Goal: Task Accomplishment & Management: Complete application form

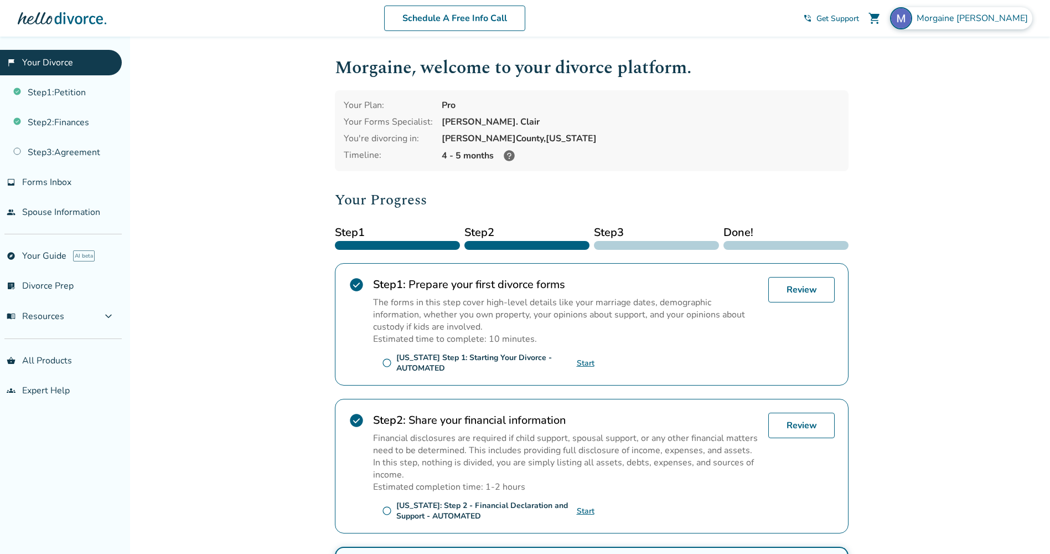
click at [971, 24] on div "Morgaine Salazar" at bounding box center [961, 18] width 142 height 22
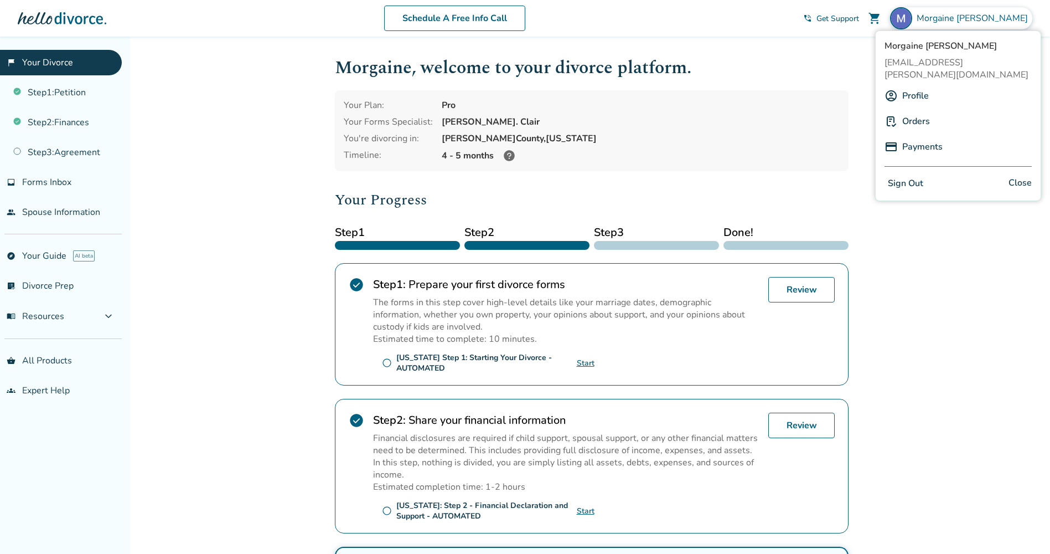
click at [921, 136] on link "Payments" at bounding box center [922, 146] width 40 height 21
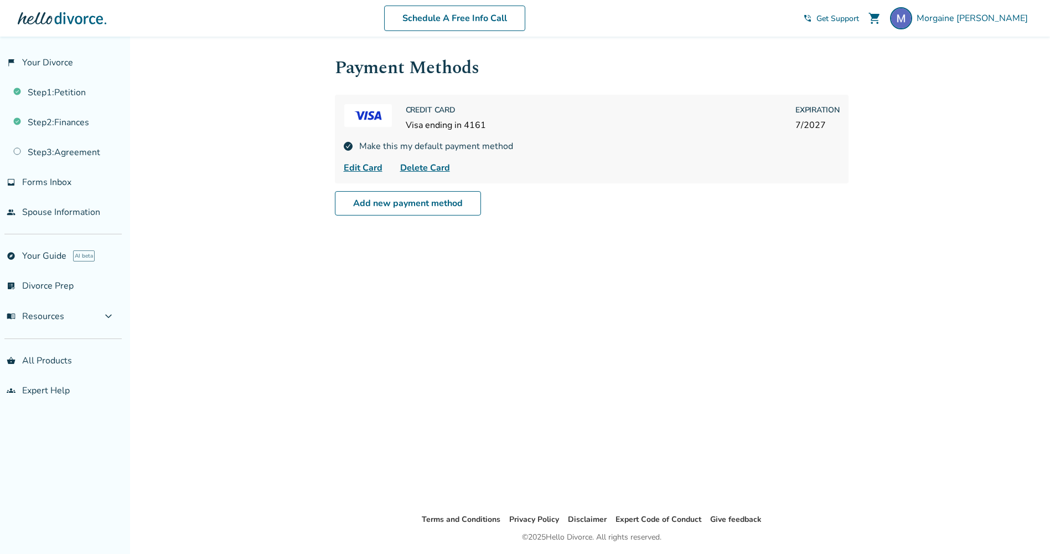
click at [422, 167] on span "Delete Card" at bounding box center [425, 167] width 50 height 13
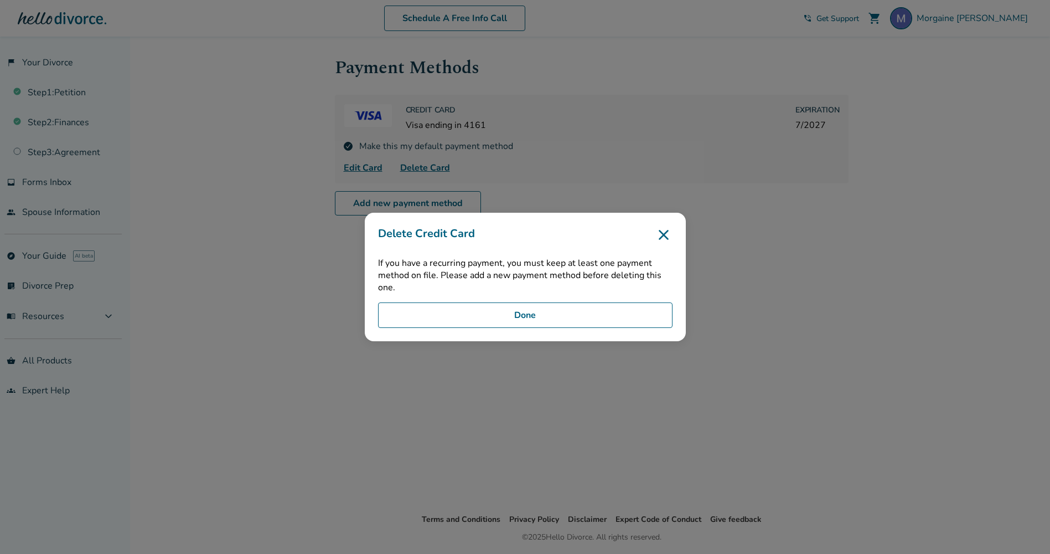
click at [594, 322] on button "Done" at bounding box center [525, 314] width 294 height 25
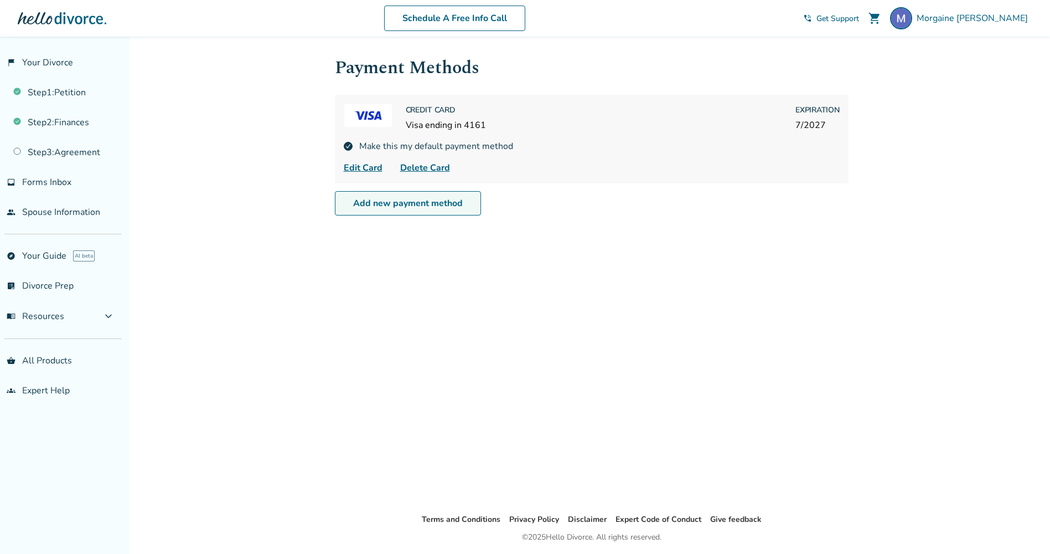
click at [370, 204] on link "Add new payment method" at bounding box center [408, 203] width 146 height 24
select select "**"
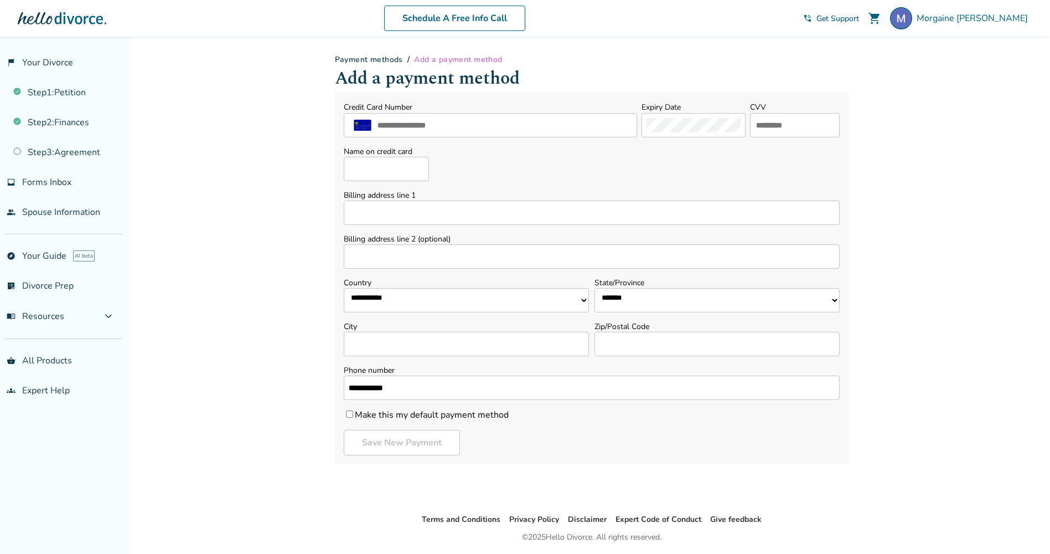
click at [499, 135] on div at bounding box center [490, 125] width 293 height 24
click at [478, 118] on input "text" at bounding box center [504, 125] width 256 height 14
type input "**********"
drag, startPoint x: 782, startPoint y: 111, endPoint x: 778, endPoint y: 123, distance: 13.3
click at [782, 111] on div "CVV" at bounding box center [795, 119] width 90 height 37
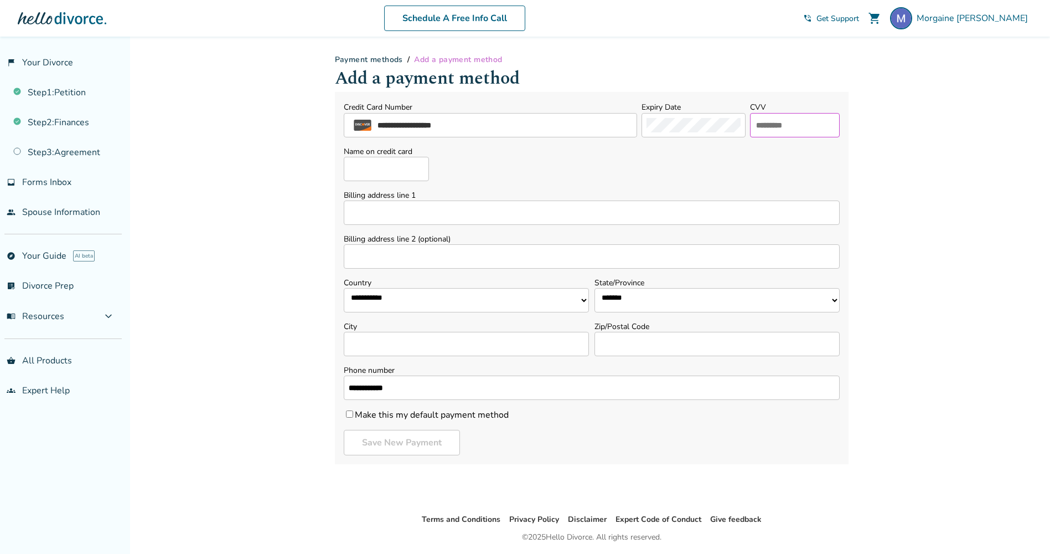
click at [778, 123] on input "text" at bounding box center [795, 125] width 80 height 14
type input "***"
click at [375, 169] on input "Name on credit card" at bounding box center [386, 169] width 85 height 24
type input "**********"
type input "*"
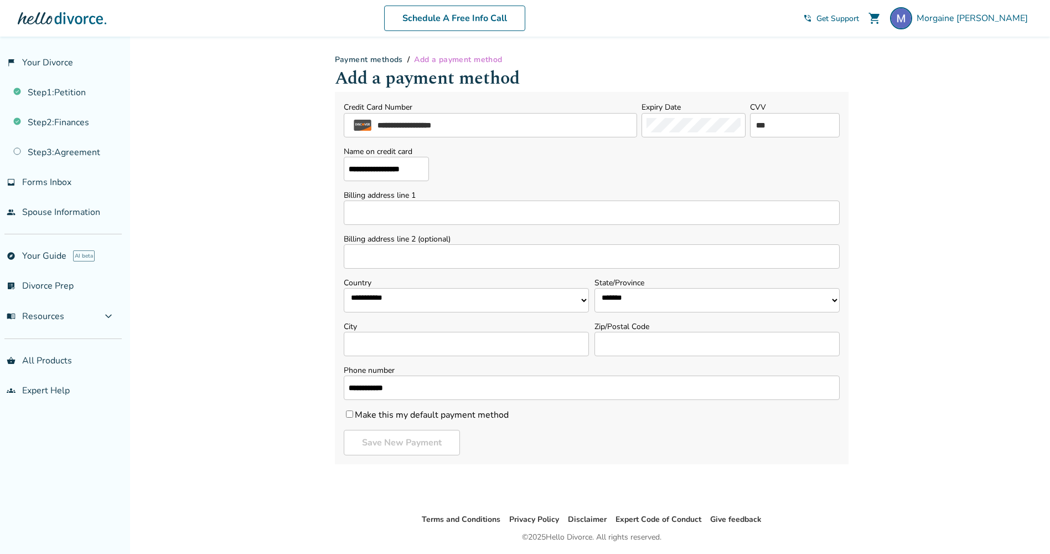
type input "*"
type input "**********"
type input "***"
select select "**"
type input "*********"
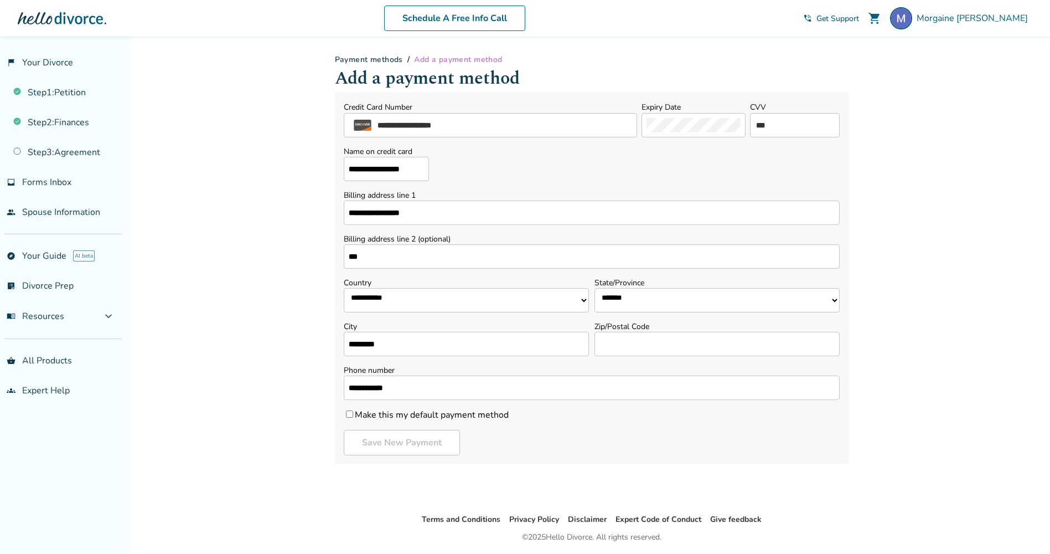
type input "*****"
click at [442, 412] on label "Make this my default payment method" at bounding box center [426, 414] width 165 height 12
click at [430, 443] on button "Save New Payment" at bounding box center [402, 442] width 116 height 25
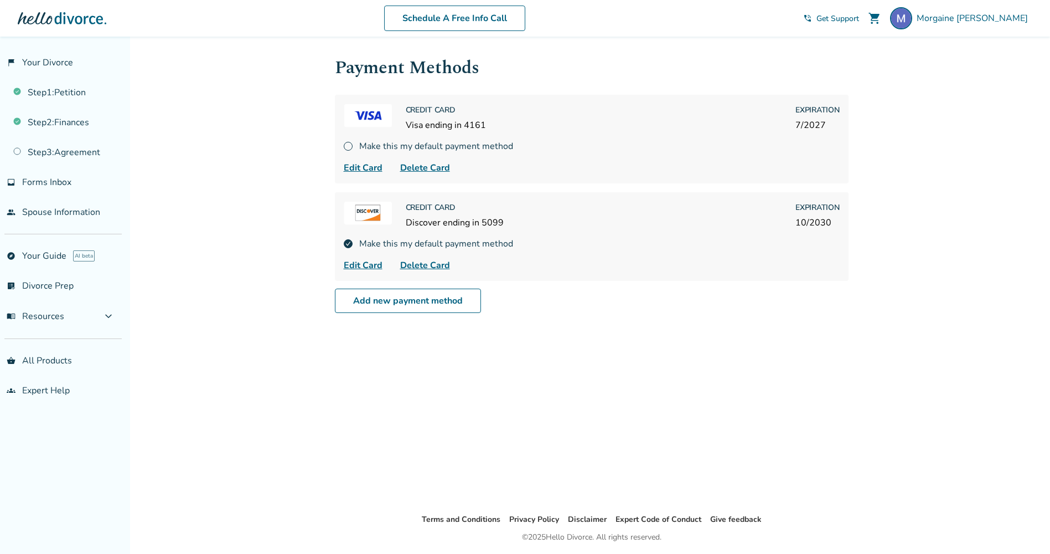
click at [417, 164] on span "Delete Card" at bounding box center [425, 167] width 50 height 13
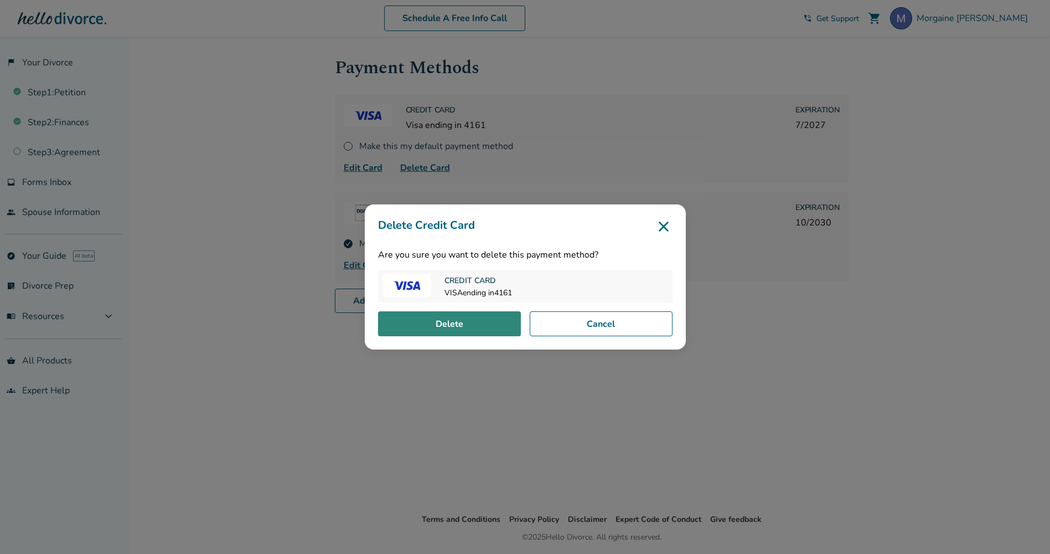
click at [492, 319] on button "Delete" at bounding box center [449, 323] width 143 height 25
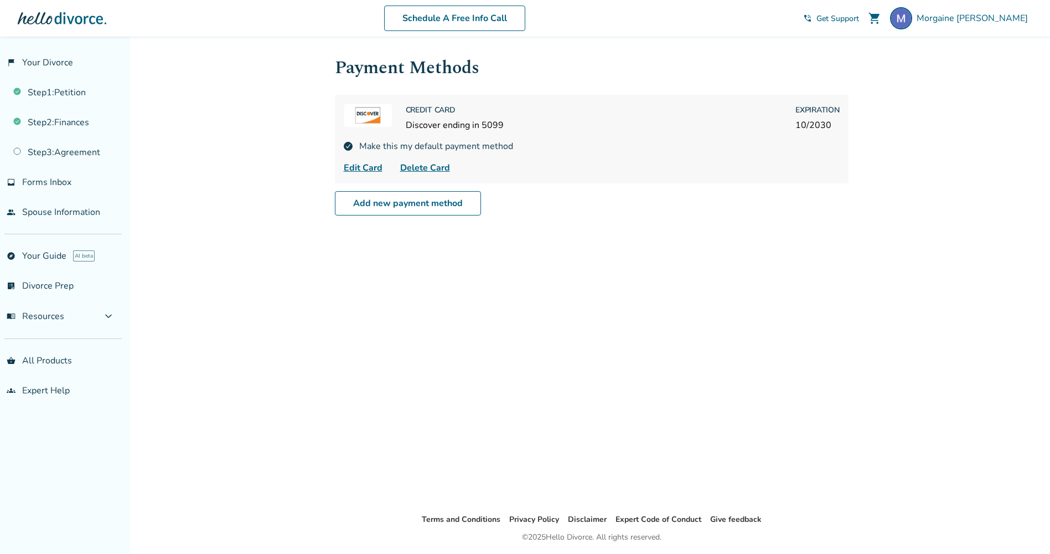
click at [549, 125] on div "Credit Card Discover ending in 5099 Expiration 10 / 2030" at bounding box center [623, 118] width 434 height 28
click at [881, 14] on span "shopping_cart" at bounding box center [874, 18] width 13 height 13
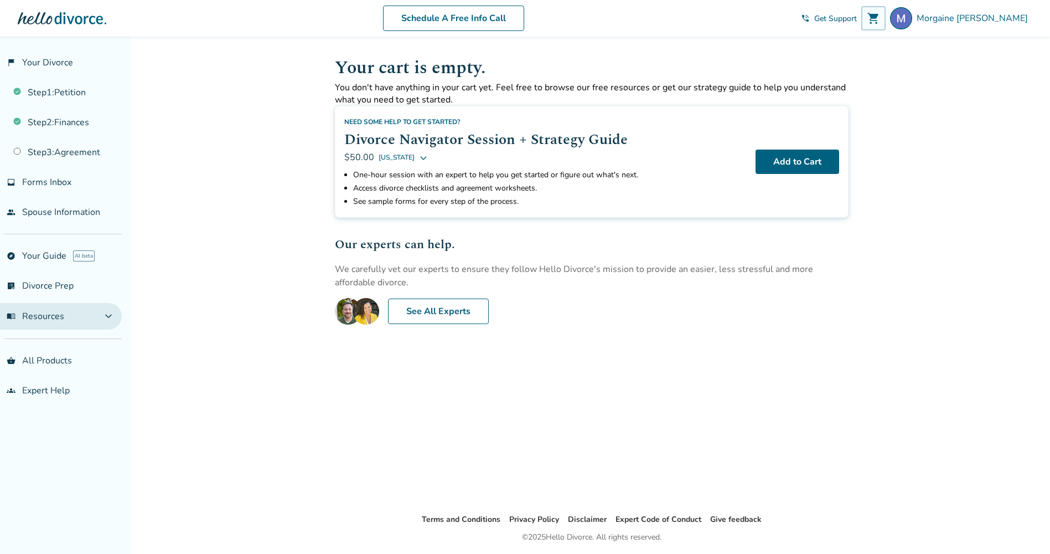
click at [74, 322] on button "menu_book Resources expand_more" at bounding box center [61, 316] width 122 height 27
click at [77, 314] on button "menu_book Resources expand_less" at bounding box center [61, 316] width 122 height 27
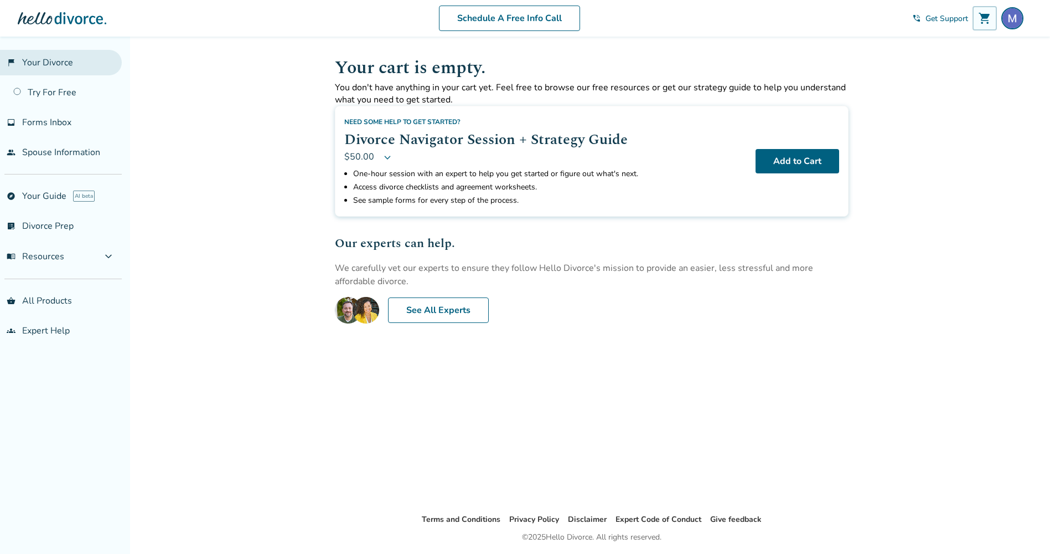
click at [54, 74] on link "flag_2 Your Divorce" at bounding box center [61, 62] width 122 height 25
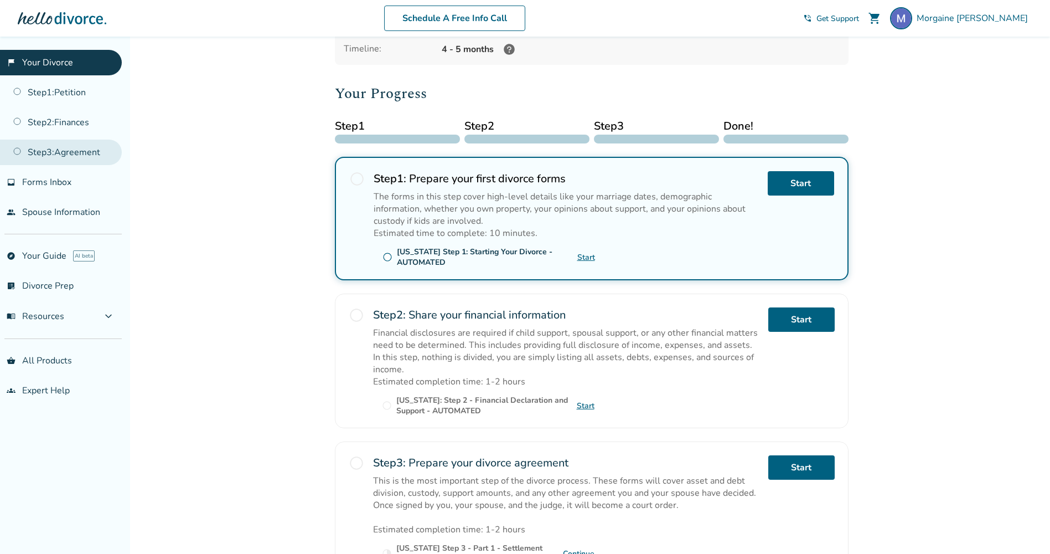
scroll to position [111, 0]
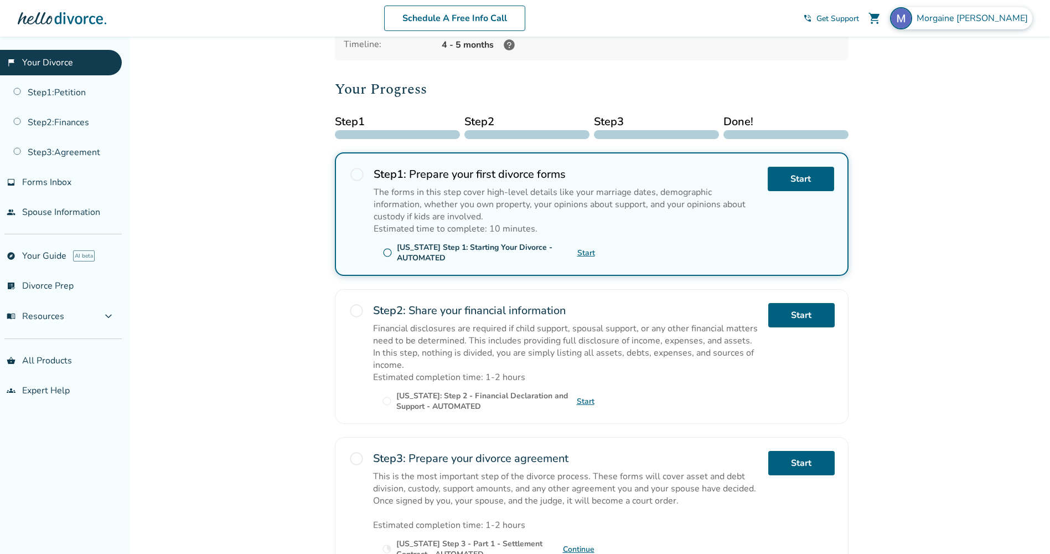
click at [912, 14] on img at bounding box center [901, 18] width 22 height 22
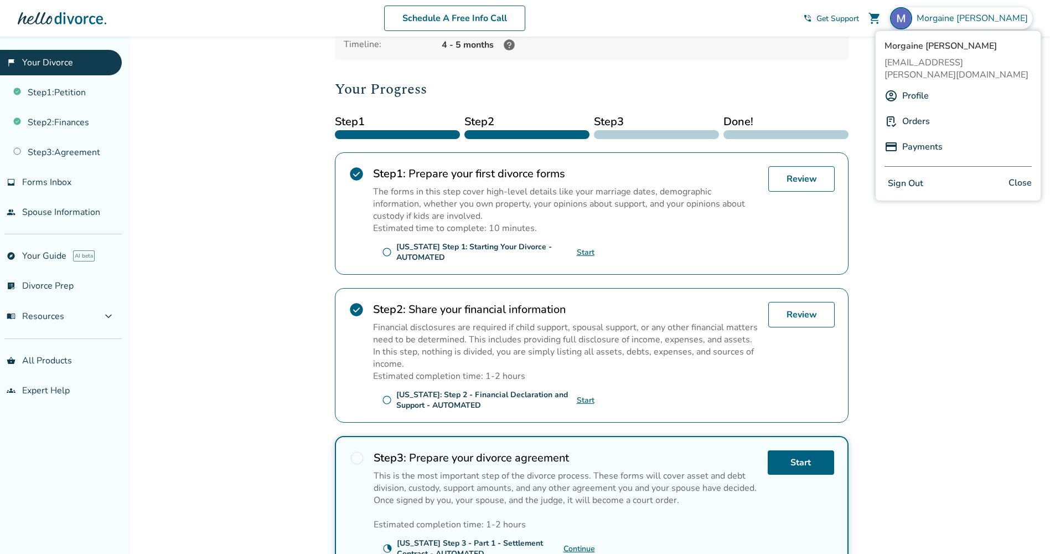
click at [929, 136] on link "Payments" at bounding box center [922, 146] width 40 height 21
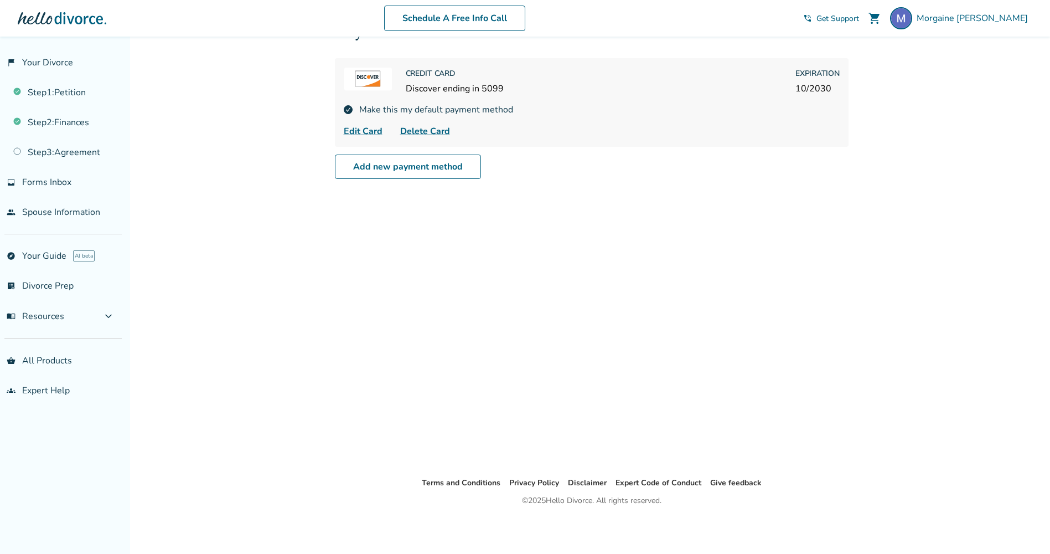
scroll to position [37, 0]
click at [949, 32] on div "Schedule A Free Info Call [PERSON_NAME] shopping_cart phone_in_talk Get Support…" at bounding box center [525, 18] width 1032 height 43
click at [912, 24] on img at bounding box center [901, 18] width 22 height 22
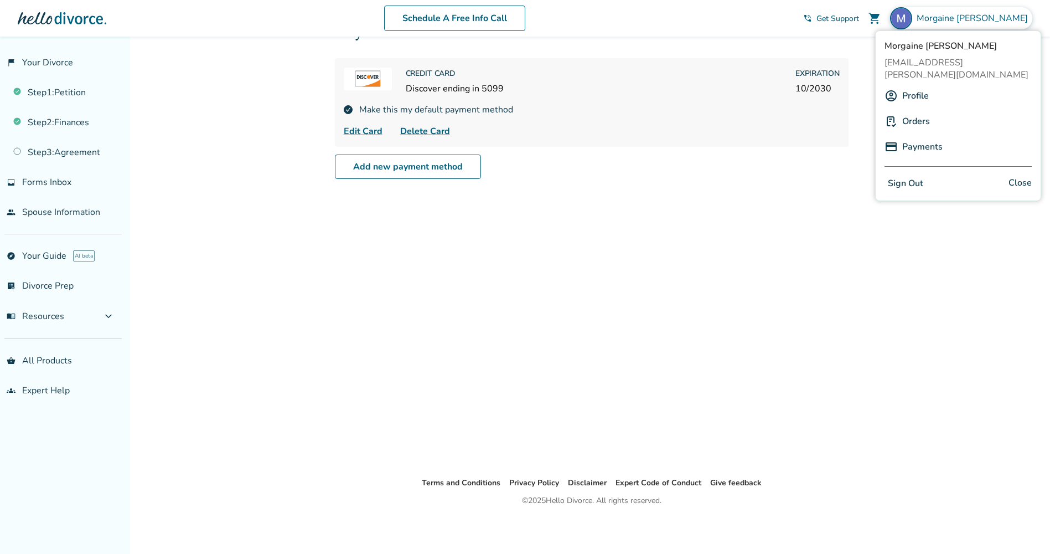
click at [946, 111] on div "Orders" at bounding box center [958, 121] width 147 height 21
click at [916, 111] on link "Orders" at bounding box center [916, 121] width 28 height 21
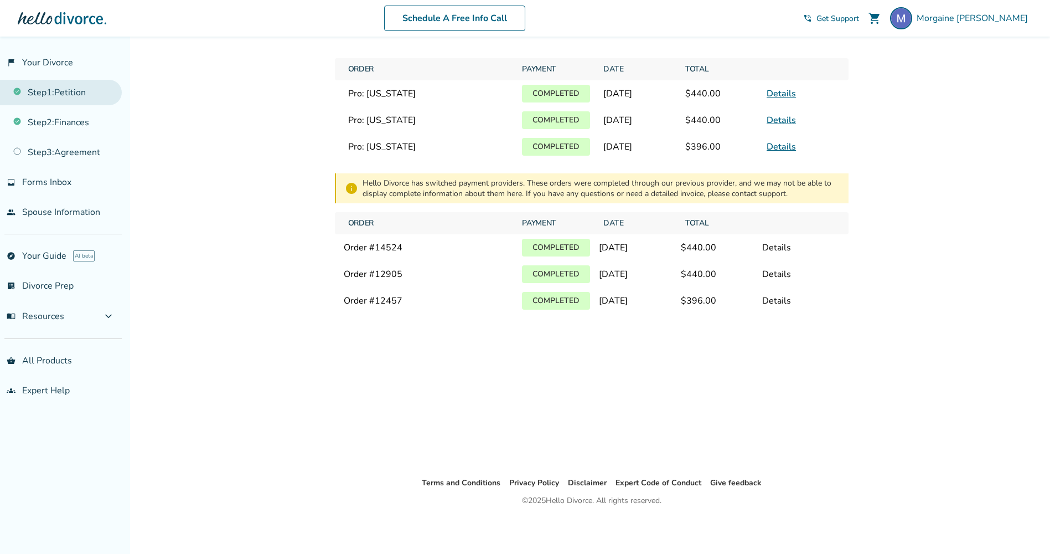
click at [63, 85] on link "Step 1 : Petition" at bounding box center [61, 92] width 122 height 25
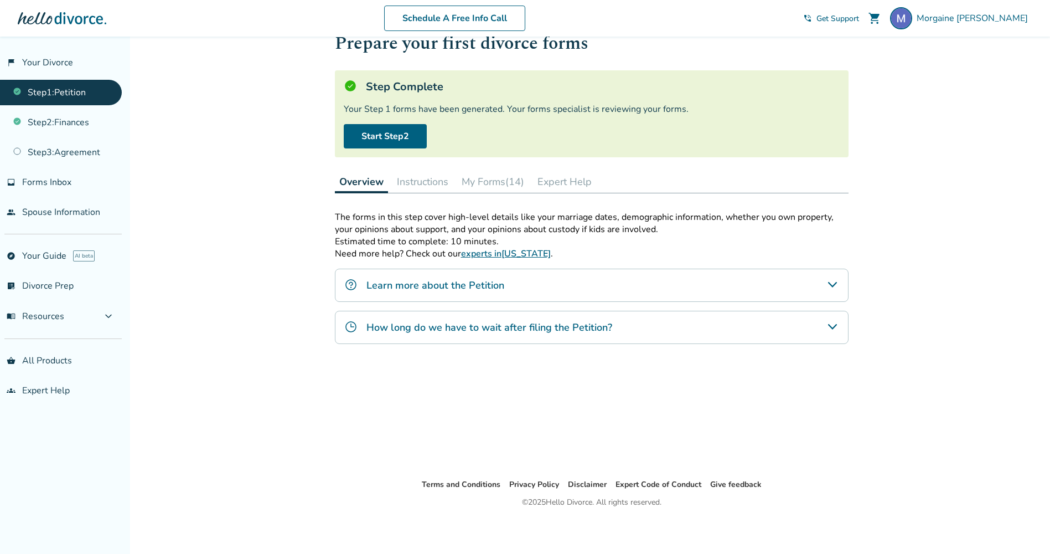
click at [499, 184] on button "My Forms (14)" at bounding box center [492, 181] width 71 height 22
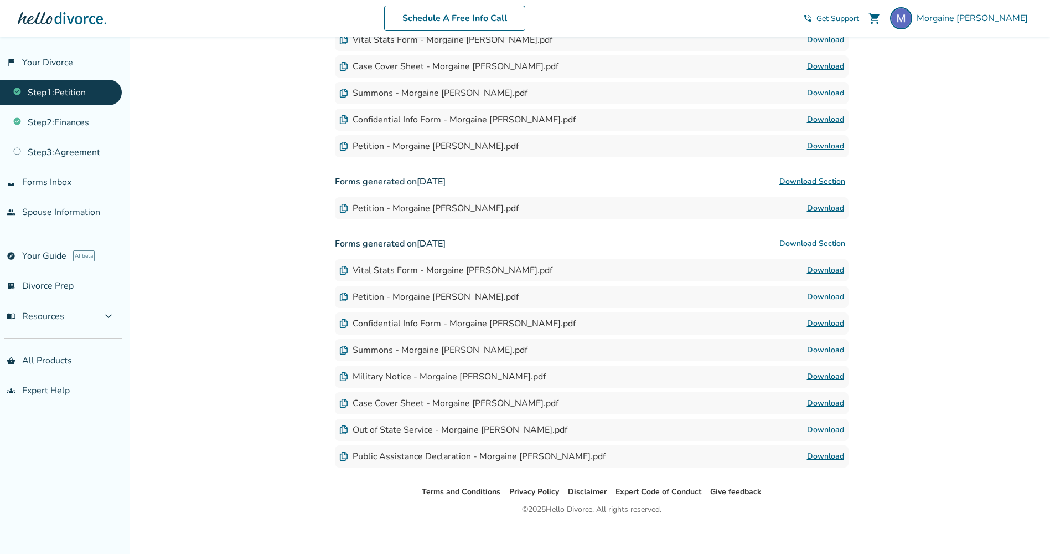
scroll to position [357, 0]
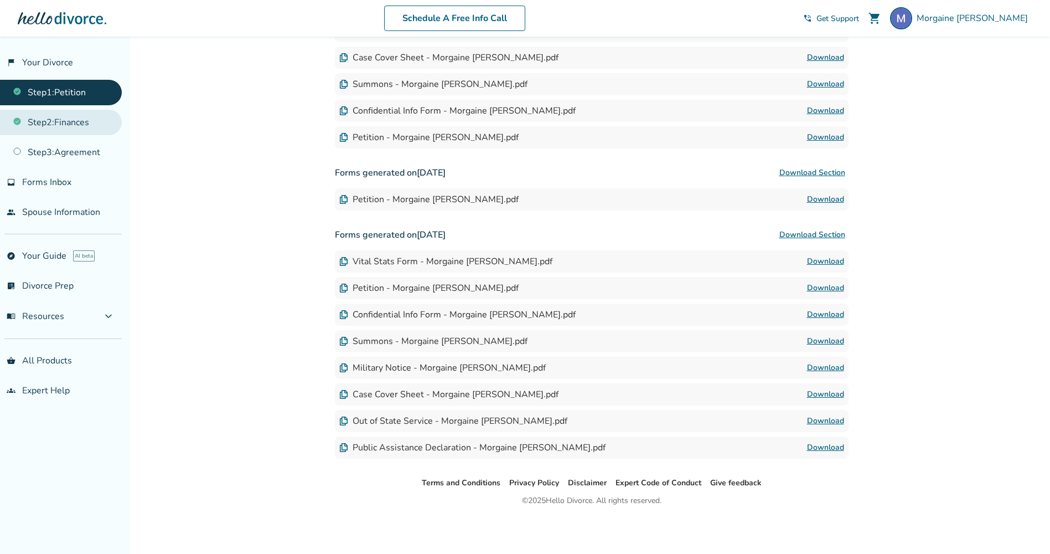
click at [65, 126] on link "Step 2 : Finances" at bounding box center [61, 122] width 122 height 25
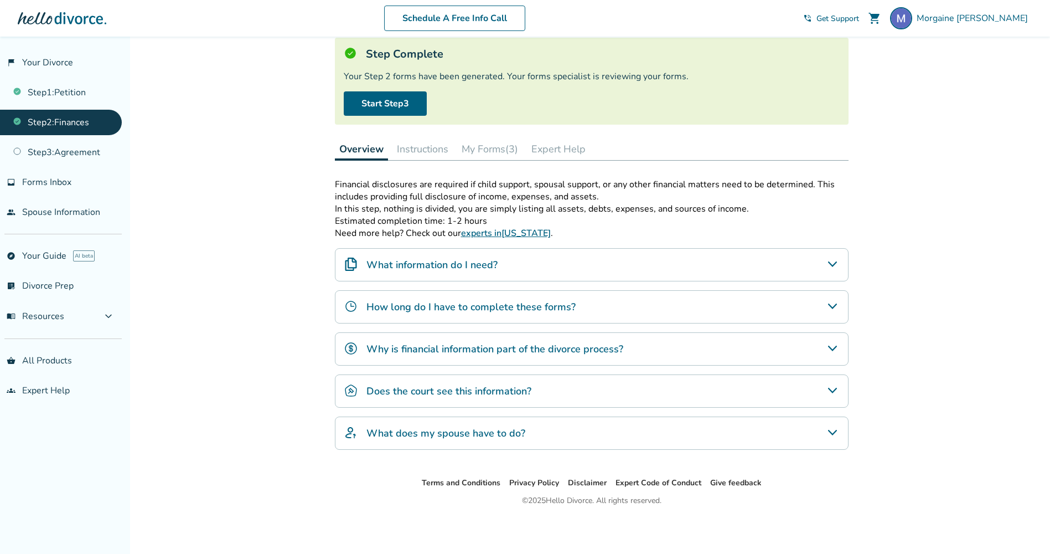
scroll to position [69, 0]
click at [480, 149] on button "My Forms (3)" at bounding box center [489, 149] width 65 height 22
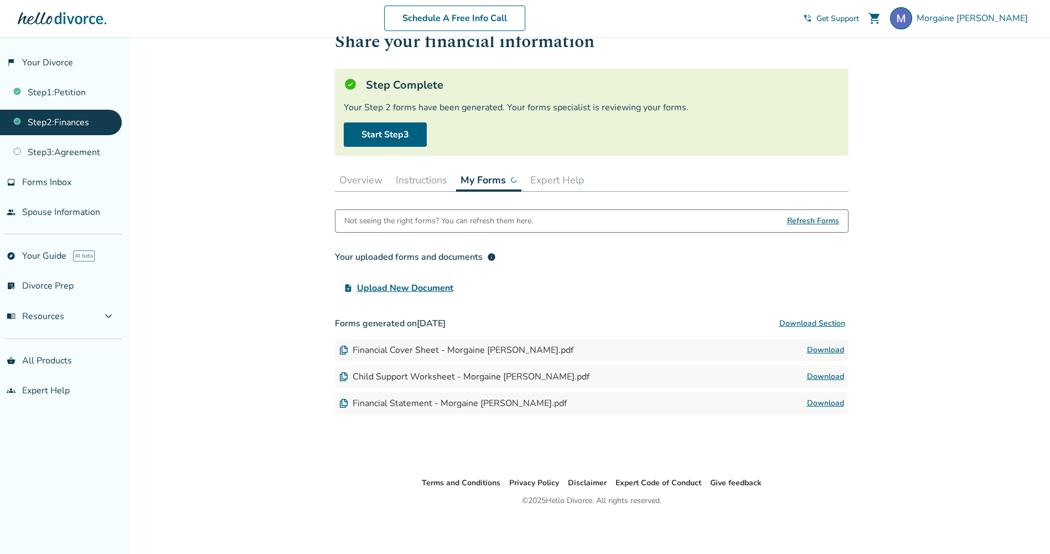
scroll to position [38, 0]
click at [54, 105] on link "Step 1 : Petition" at bounding box center [61, 92] width 122 height 25
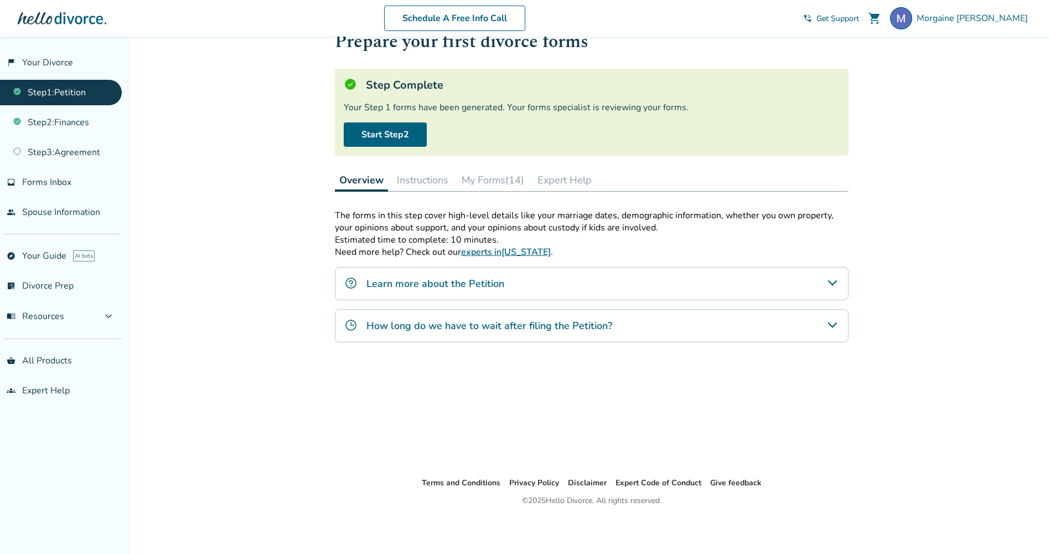
click at [487, 179] on button "My Forms (14)" at bounding box center [492, 180] width 71 height 22
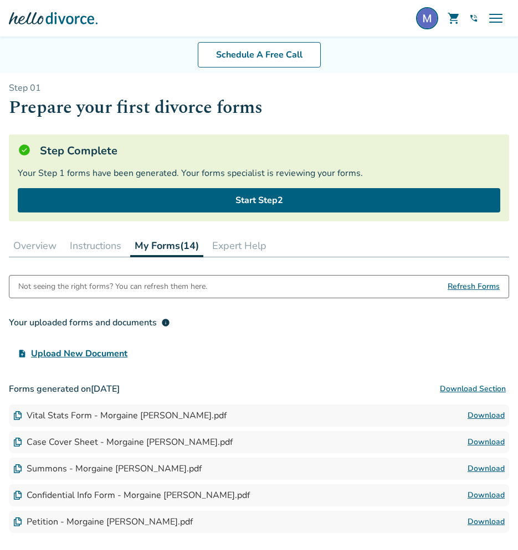
click at [276, 369] on div "Not seeing the right forms? You can refresh them here. Refresh Forms Your uploa…" at bounding box center [259, 559] width 500 height 568
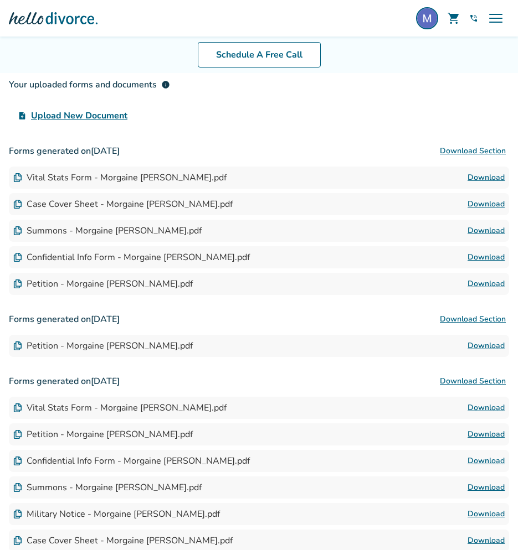
scroll to position [213, 0]
